Goal: Task Accomplishment & Management: Manage account settings

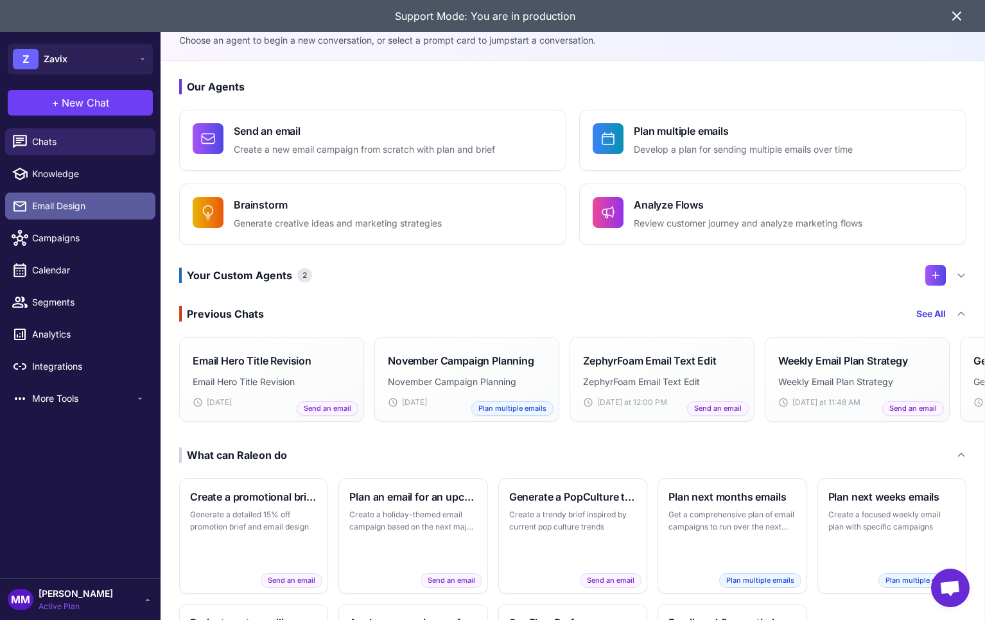
click at [82, 200] on span "Email Design" at bounding box center [88, 206] width 113 height 14
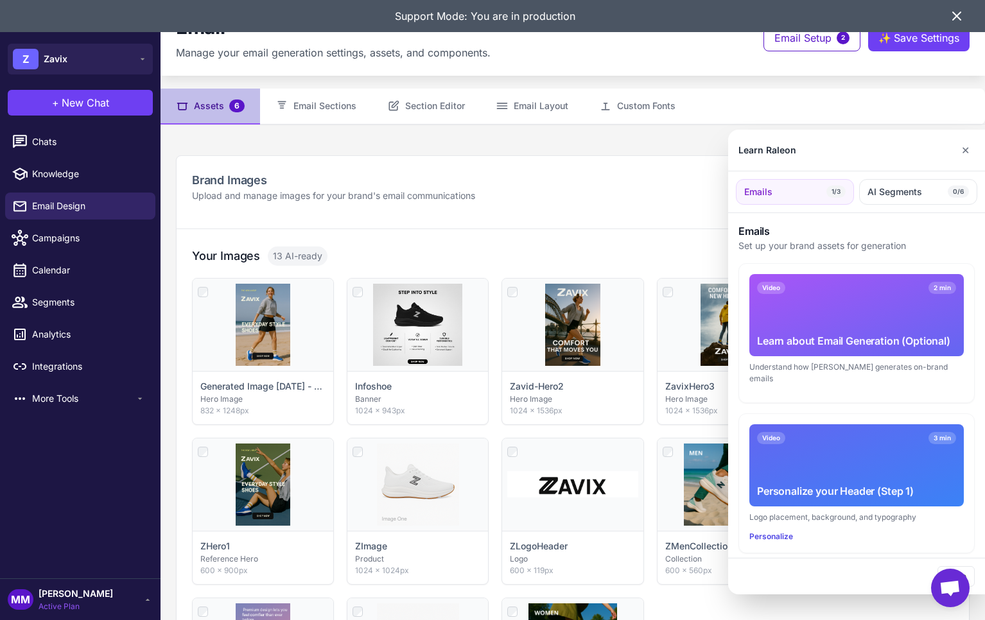
click at [220, 105] on div at bounding box center [492, 310] width 985 height 620
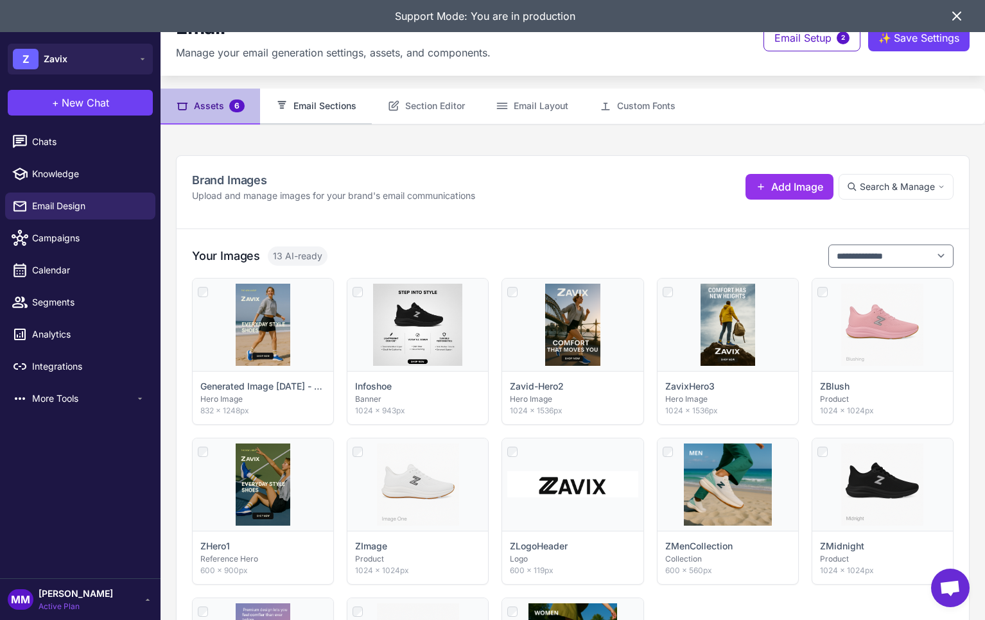
click at [298, 106] on button "Email Sections" at bounding box center [316, 107] width 112 height 36
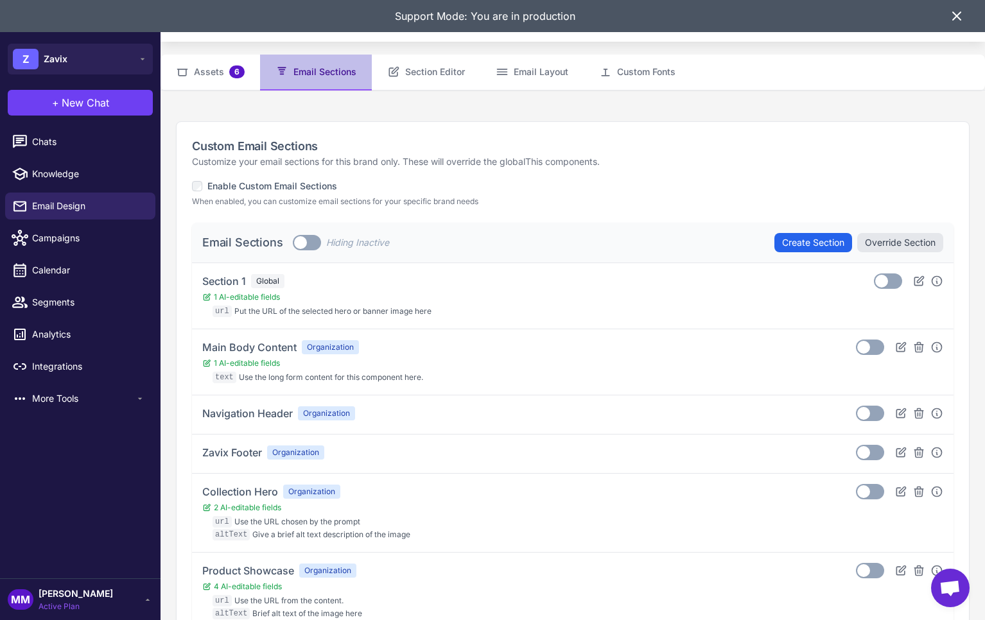
scroll to position [36, 0]
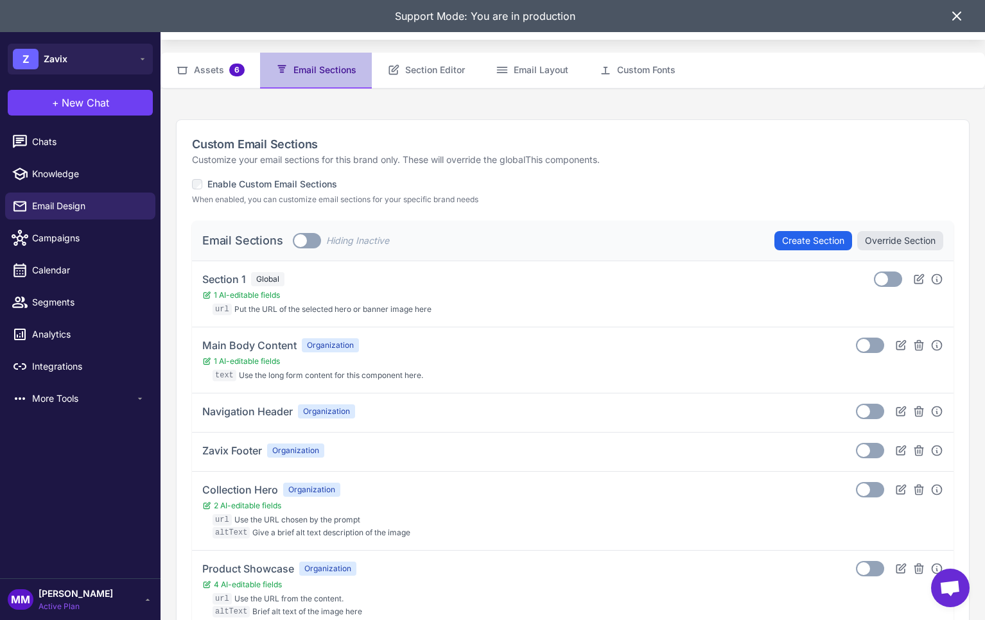
click at [310, 243] on label "Toggle" at bounding box center [307, 240] width 28 height 15
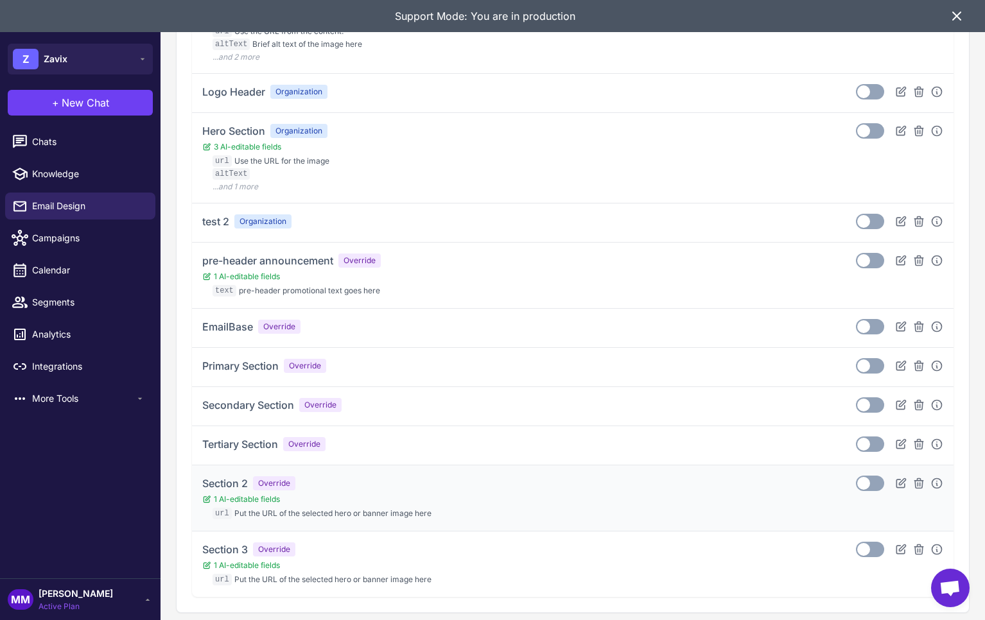
scroll to position [1673, 0]
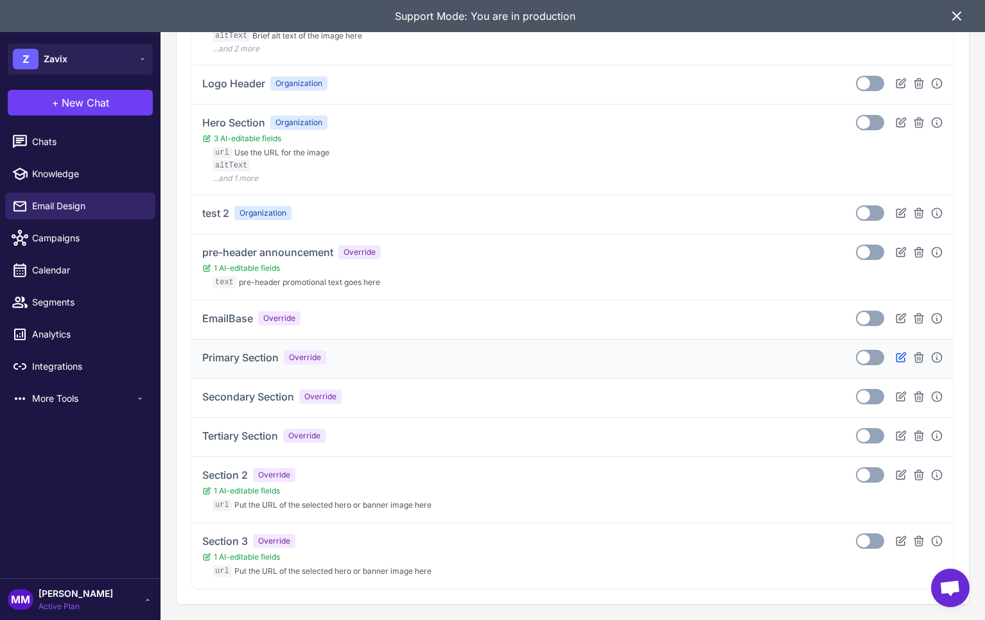
click at [905, 355] on icon at bounding box center [900, 357] width 13 height 13
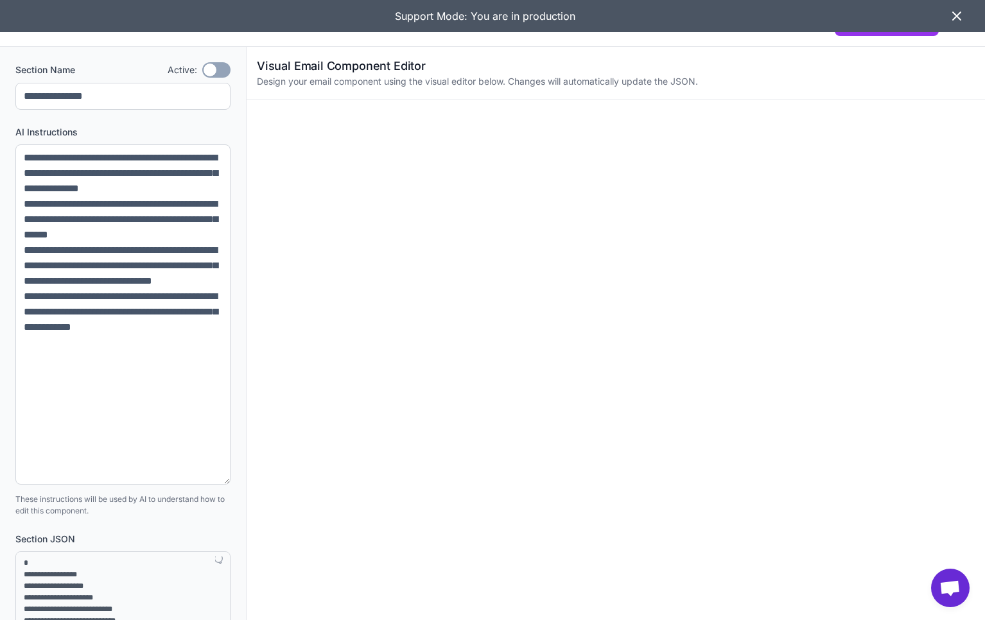
drag, startPoint x: 227, startPoint y: 195, endPoint x: 243, endPoint y: 480, distance: 285.4
click at [243, 480] on div "**********" at bounding box center [123, 535] width 246 height 977
click at [955, 19] on icon at bounding box center [956, 15] width 15 height 15
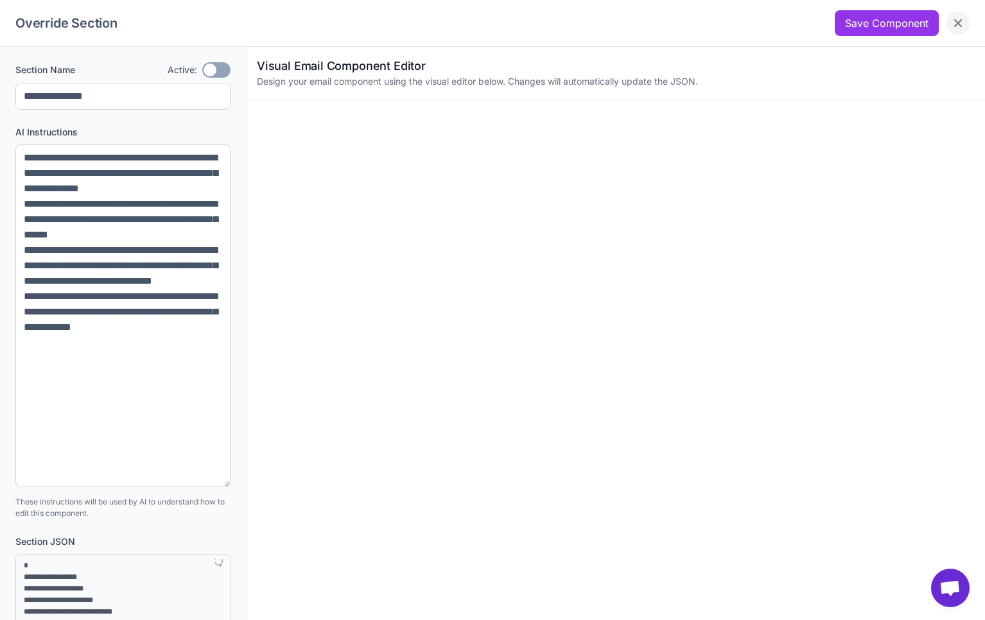
click at [964, 20] on button "Close" at bounding box center [957, 23] width 23 height 23
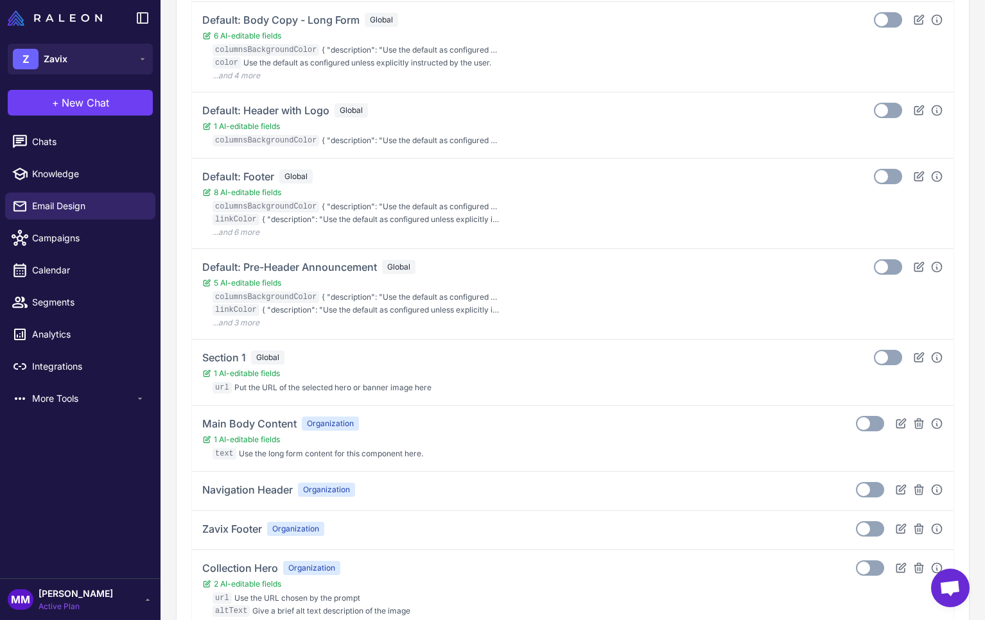
scroll to position [1008, 0]
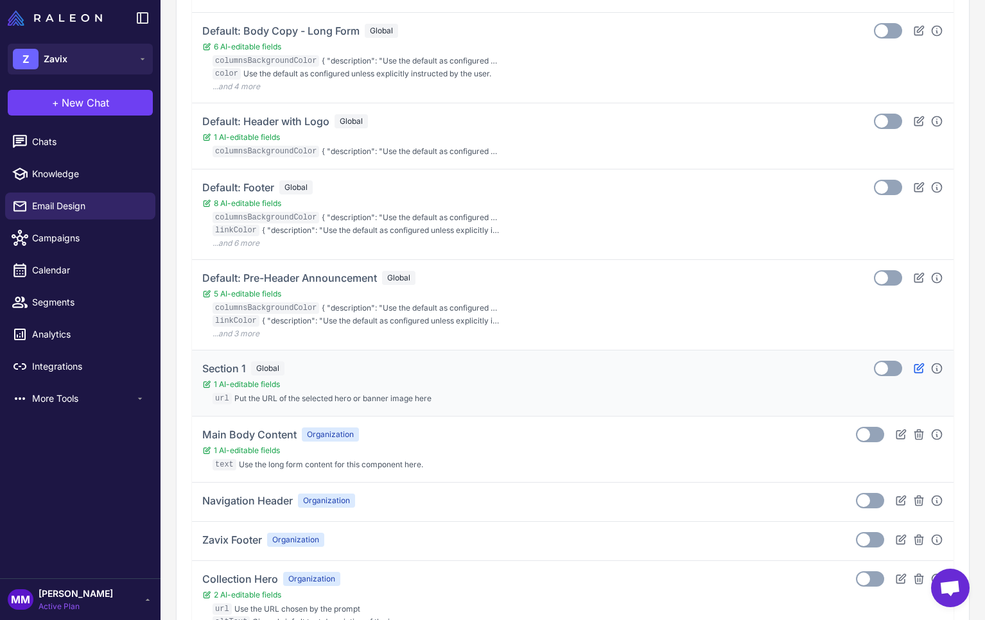
click at [917, 369] on icon at bounding box center [918, 367] width 9 height 9
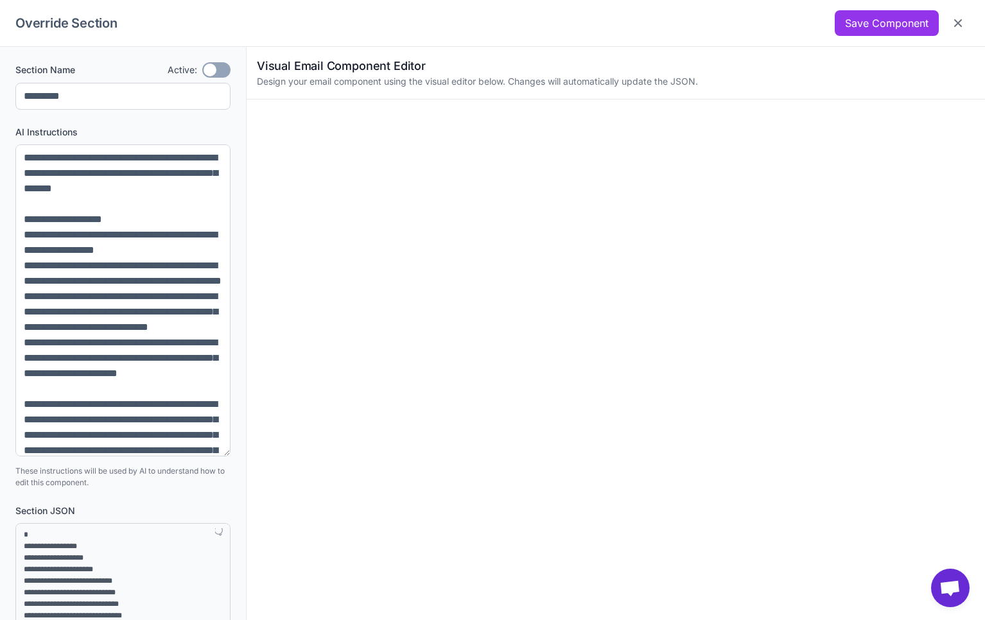
drag, startPoint x: 227, startPoint y: 198, endPoint x: 213, endPoint y: 489, distance: 291.7
click at [213, 456] on textarea at bounding box center [122, 300] width 215 height 312
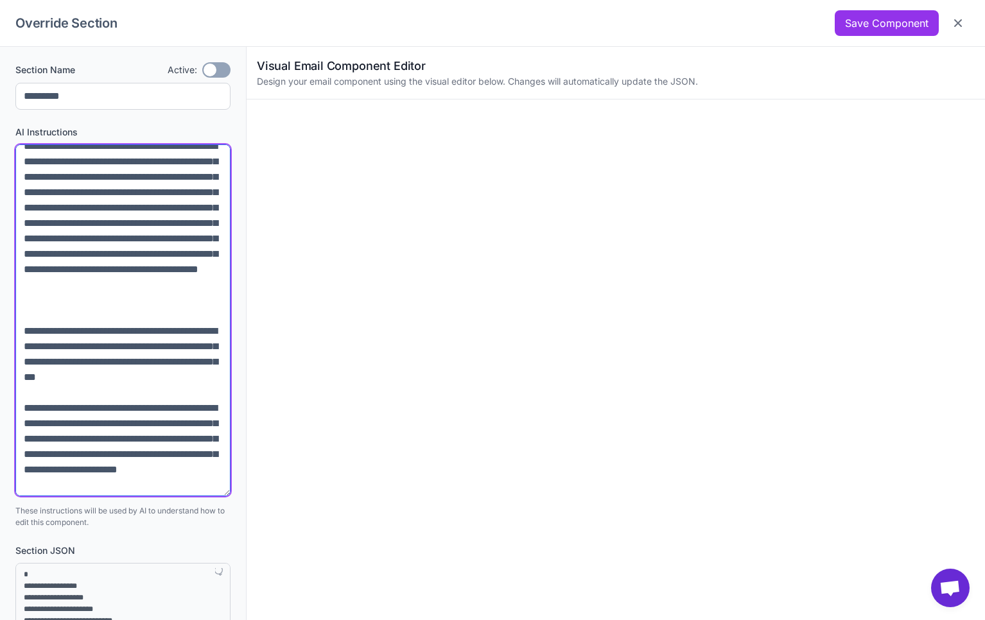
scroll to position [522, 0]
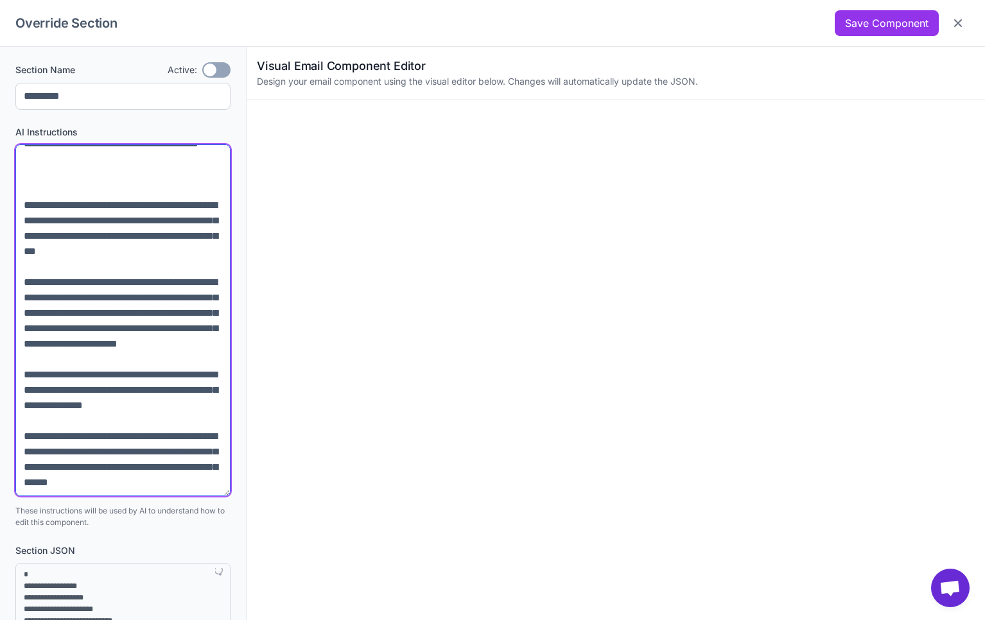
drag, startPoint x: 26, startPoint y: 157, endPoint x: 153, endPoint y: 528, distance: 393.0
click at [153, 528] on div "**********" at bounding box center [123, 541] width 246 height 988
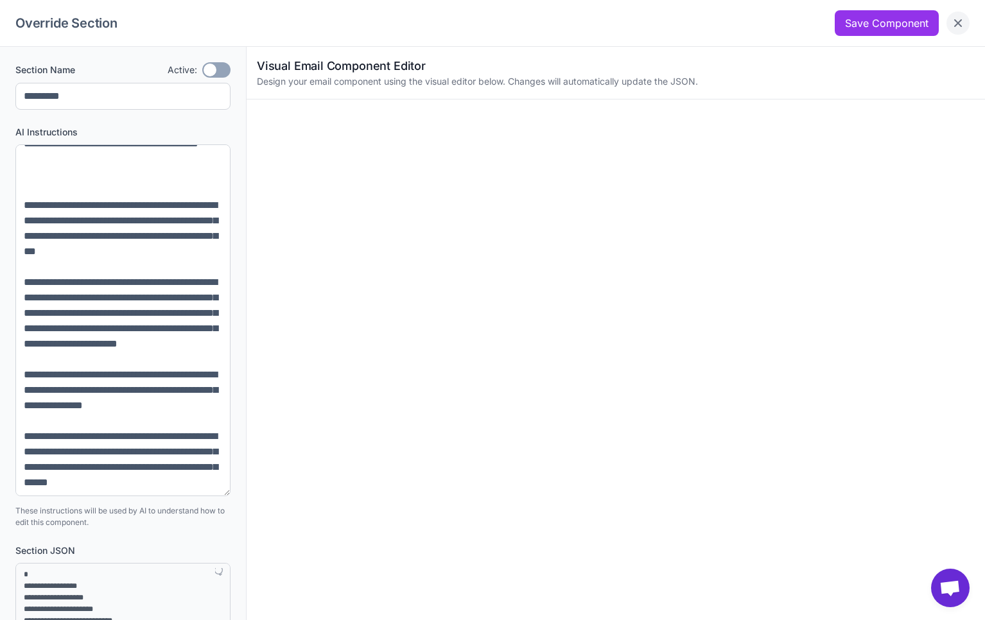
click at [955, 20] on icon "Close" at bounding box center [958, 23] width 8 height 8
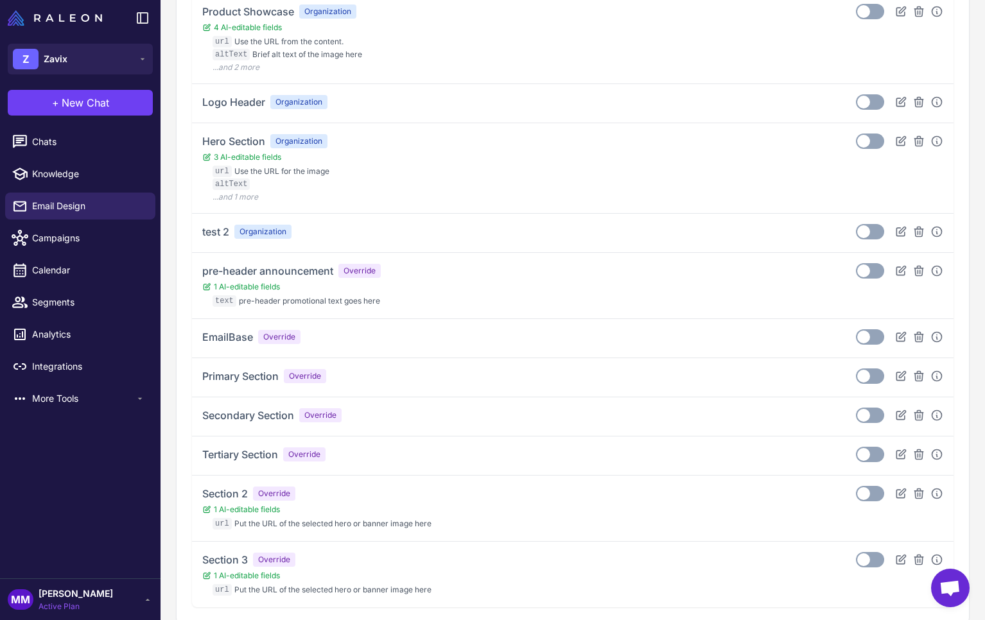
scroll to position [1673, 0]
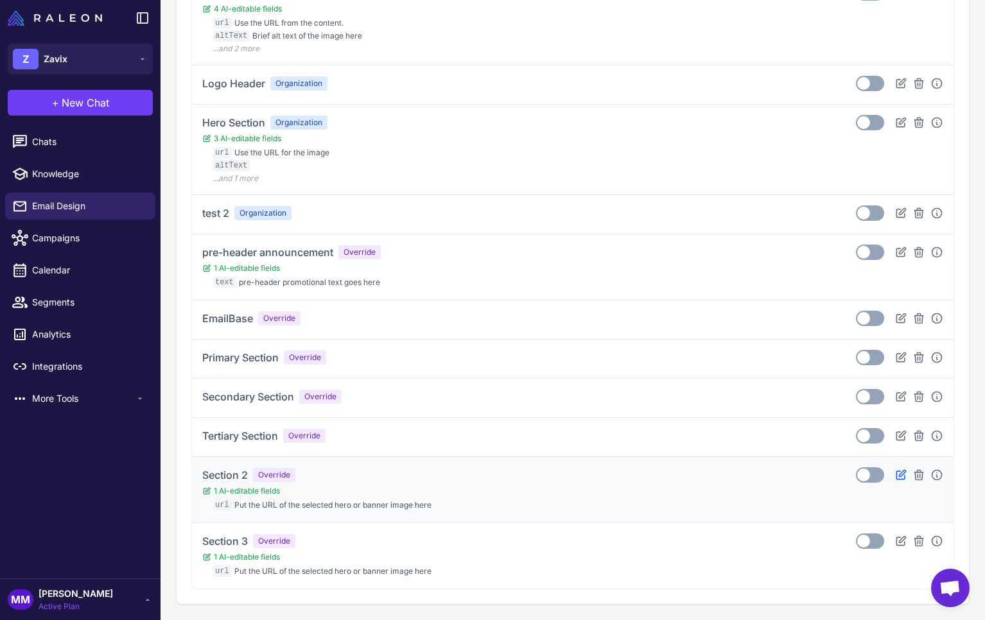
click at [896, 476] on icon at bounding box center [900, 474] width 9 height 9
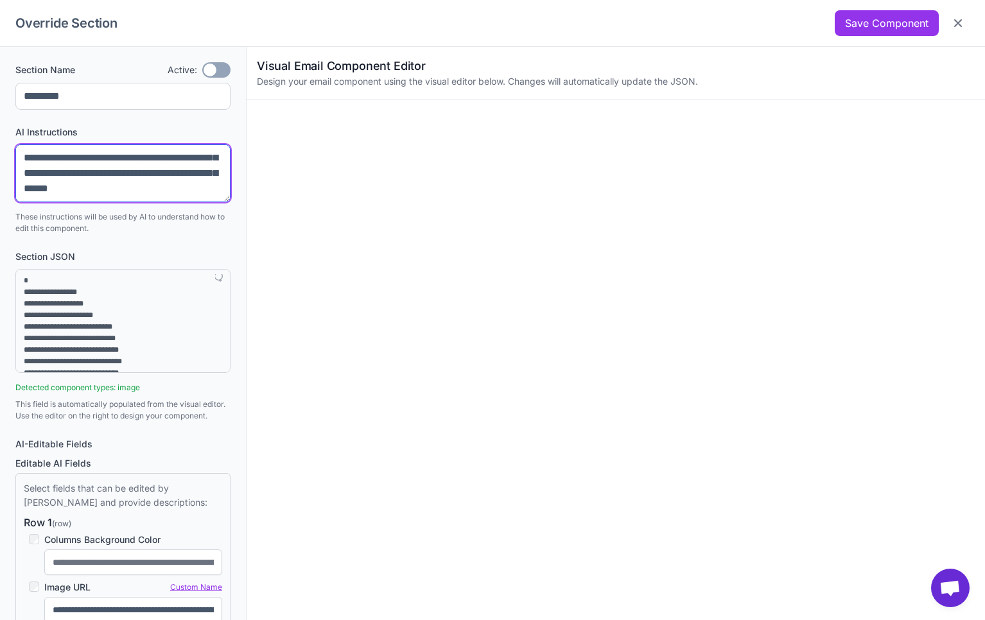
scroll to position [632, 0]
drag, startPoint x: 24, startPoint y: 159, endPoint x: 179, endPoint y: 235, distance: 173.1
click at [179, 235] on div "**********" at bounding box center [123, 394] width 246 height 694
click at [963, 21] on icon "Close" at bounding box center [957, 23] width 13 height 13
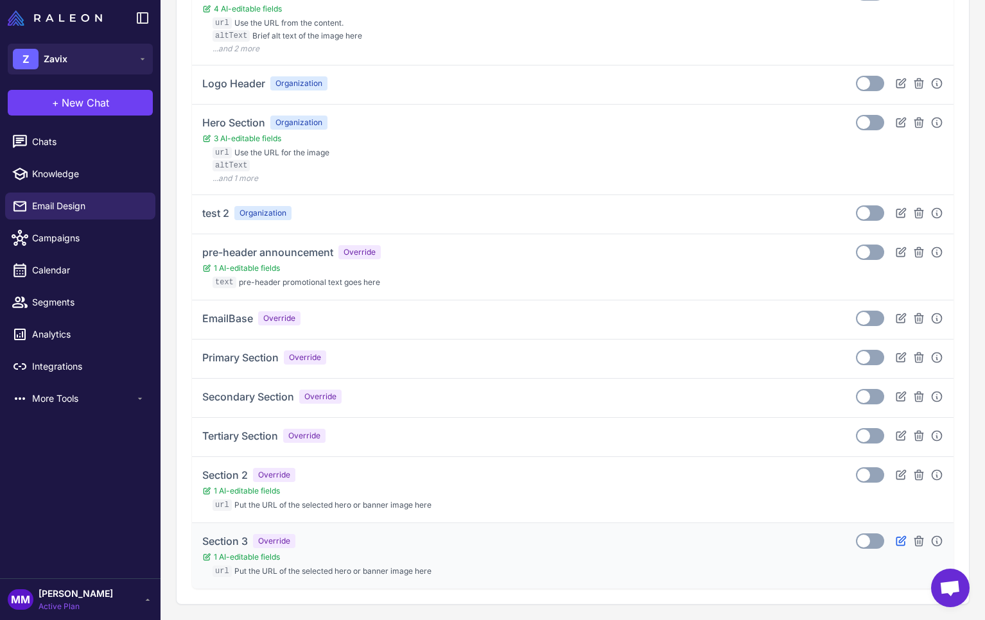
click at [897, 539] on icon at bounding box center [900, 541] width 13 height 13
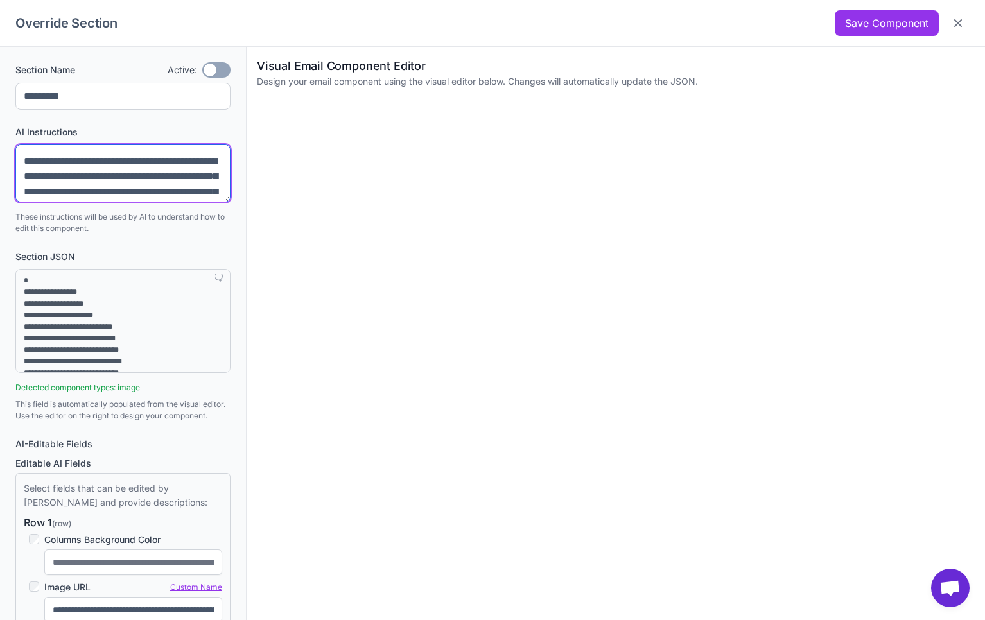
scroll to position [601, 0]
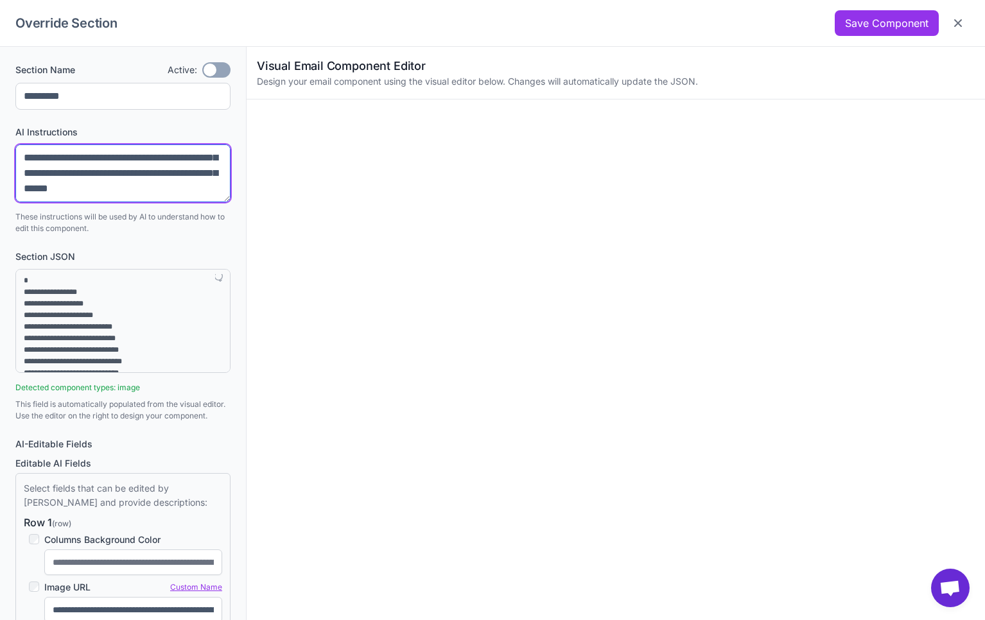
drag, startPoint x: 22, startPoint y: 157, endPoint x: 182, endPoint y: 230, distance: 174.9
click at [182, 230] on div "AI Instructions These instructions will be used by AI to understand how to edit…" at bounding box center [122, 179] width 215 height 109
click at [961, 30] on button "Close" at bounding box center [957, 23] width 23 height 23
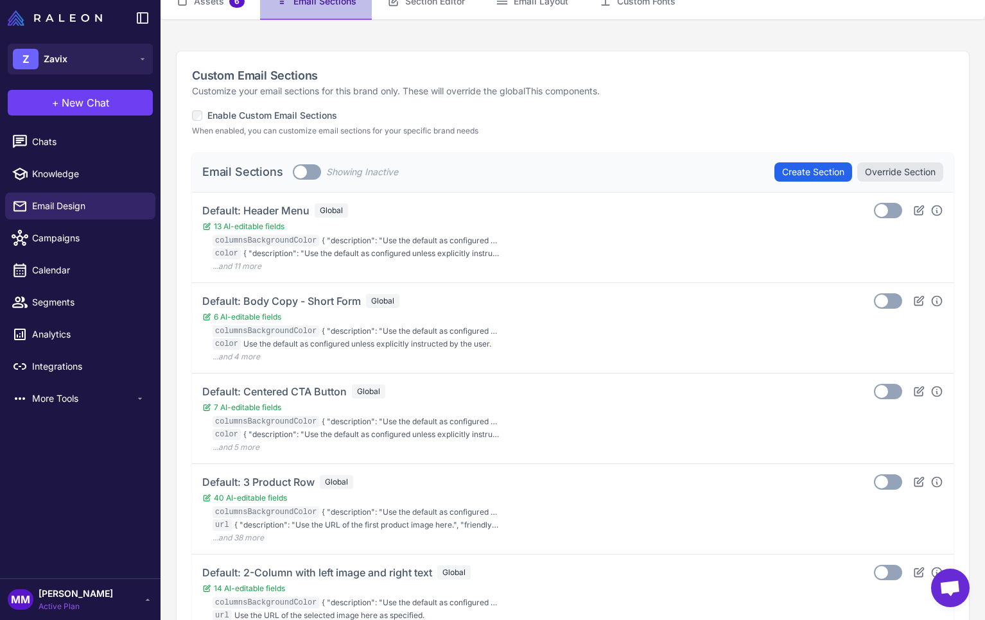
scroll to position [0, 0]
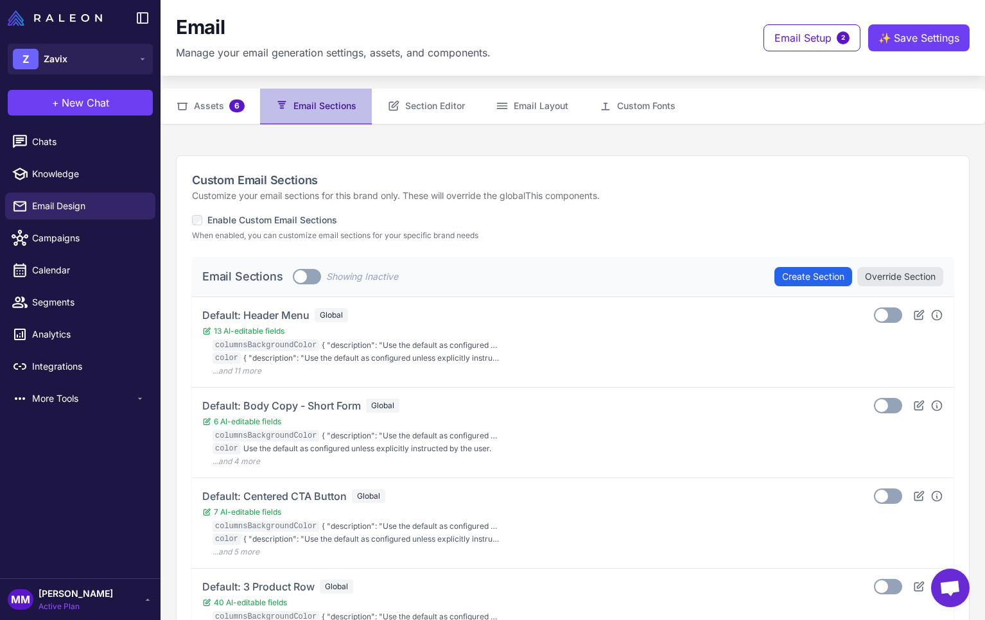
click at [307, 275] on span at bounding box center [300, 276] width 13 height 13
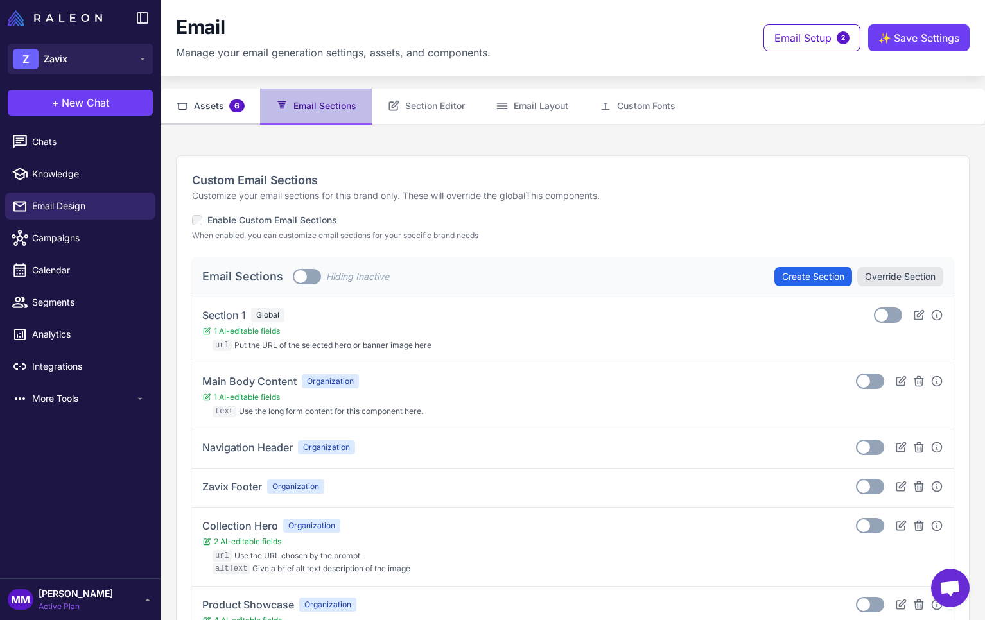
click at [232, 108] on span "6" at bounding box center [236, 105] width 15 height 13
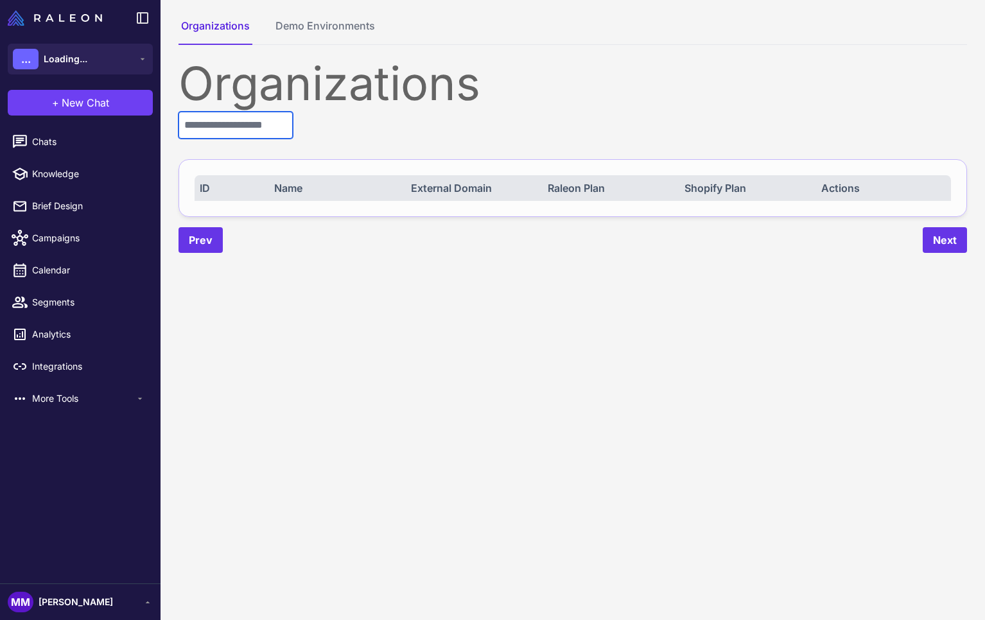
click at [200, 125] on input "text" at bounding box center [235, 125] width 114 height 27
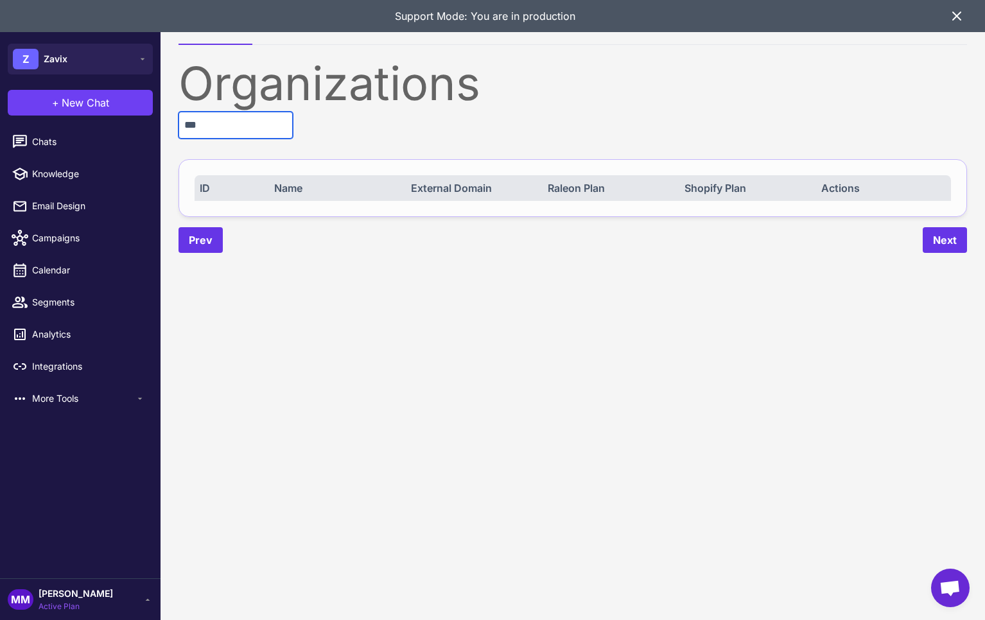
type input "***"
click at [74, 606] on span "Active Plan" at bounding box center [76, 607] width 74 height 12
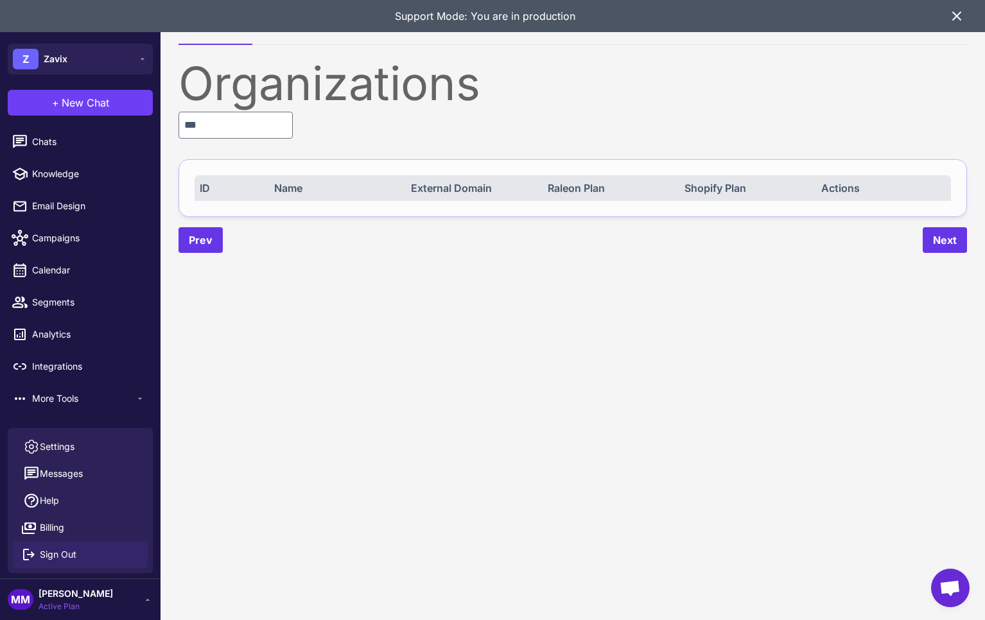
click at [54, 552] on span "Sign Out" at bounding box center [58, 554] width 37 height 14
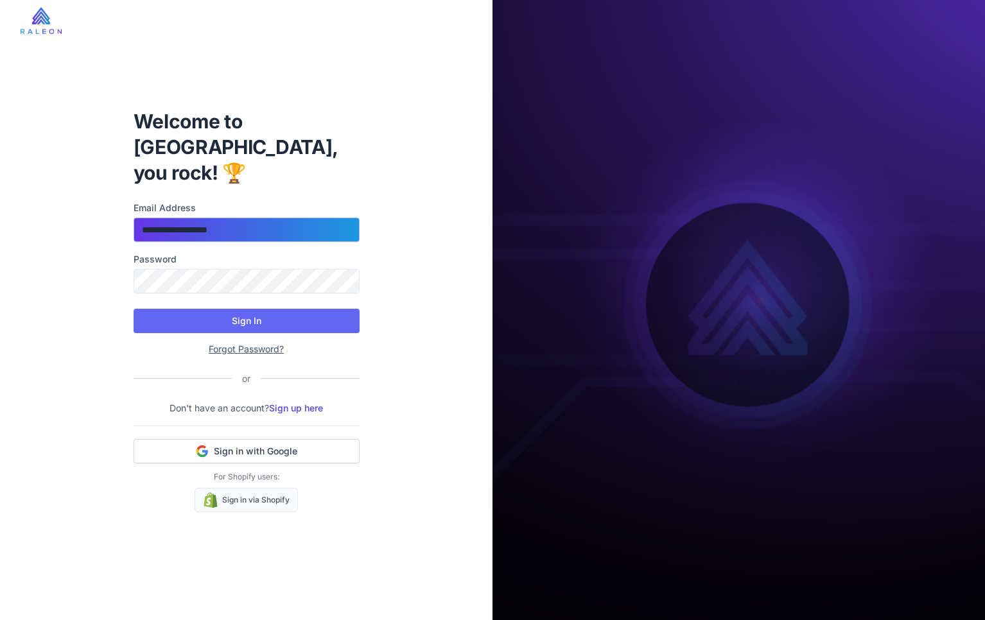
click at [250, 218] on input "**********" at bounding box center [247, 230] width 226 height 24
type input "**********"
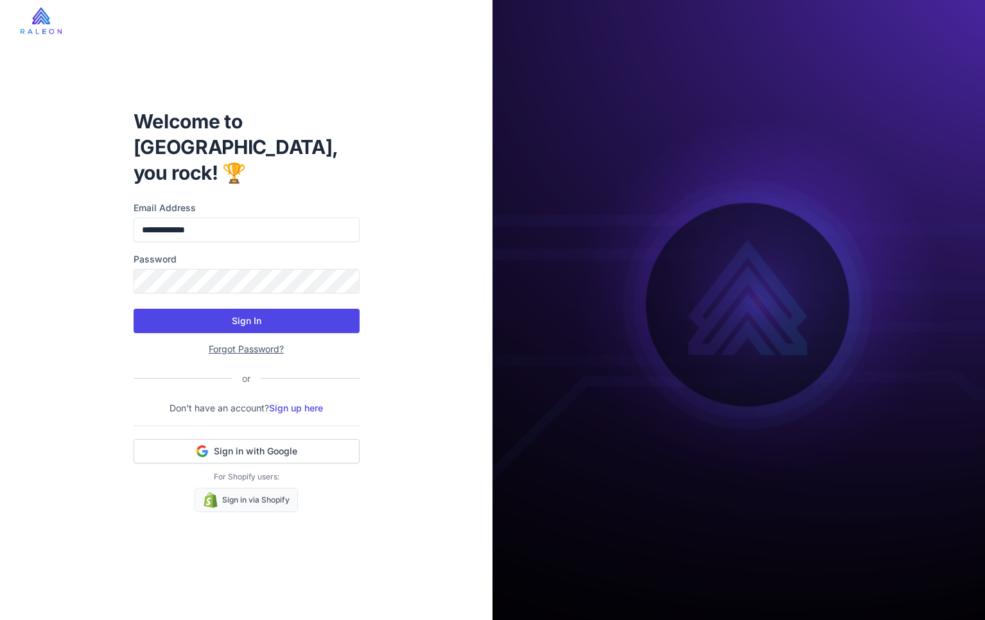
click at [245, 313] on button "Sign In" at bounding box center [247, 321] width 226 height 24
